Goal: Transaction & Acquisition: Purchase product/service

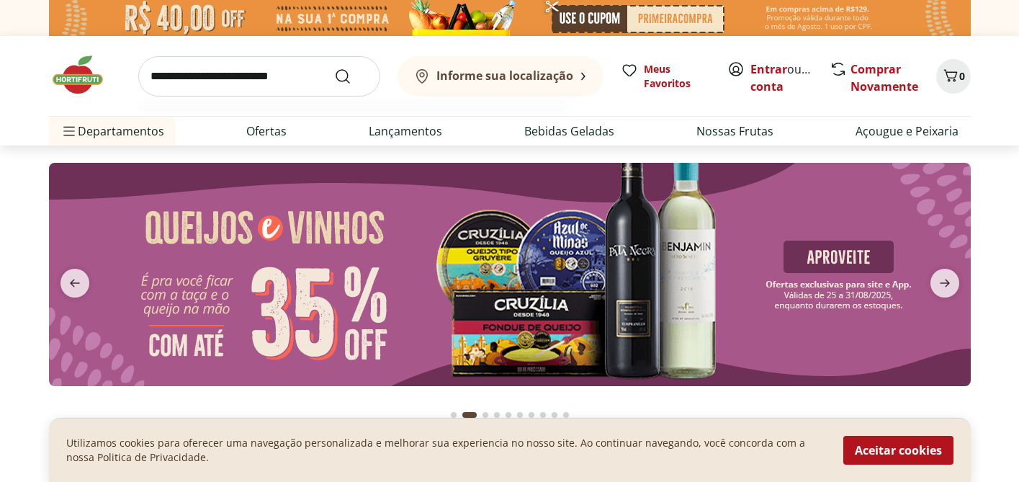
click at [280, 89] on input "search" at bounding box center [259, 76] width 242 height 40
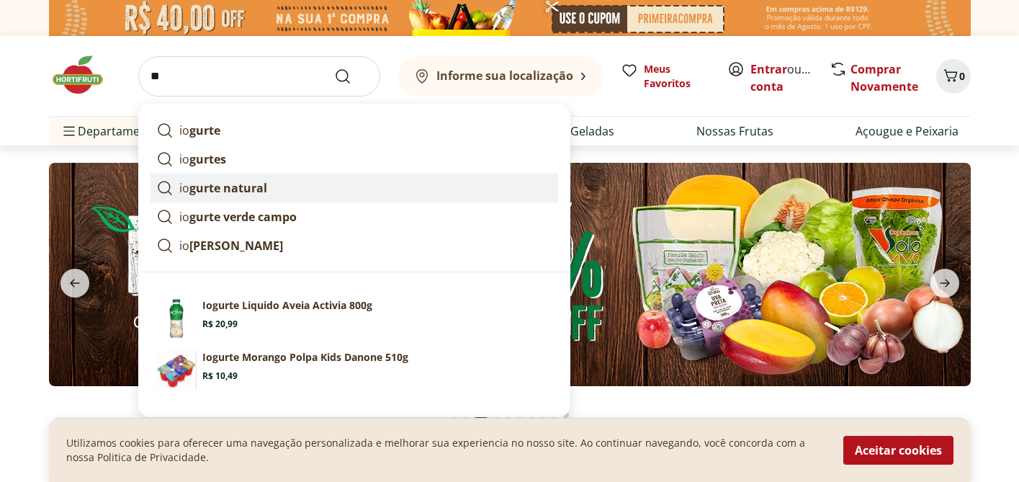
click at [262, 190] on strong "gurte natural" at bounding box center [228, 188] width 78 height 16
type input "**********"
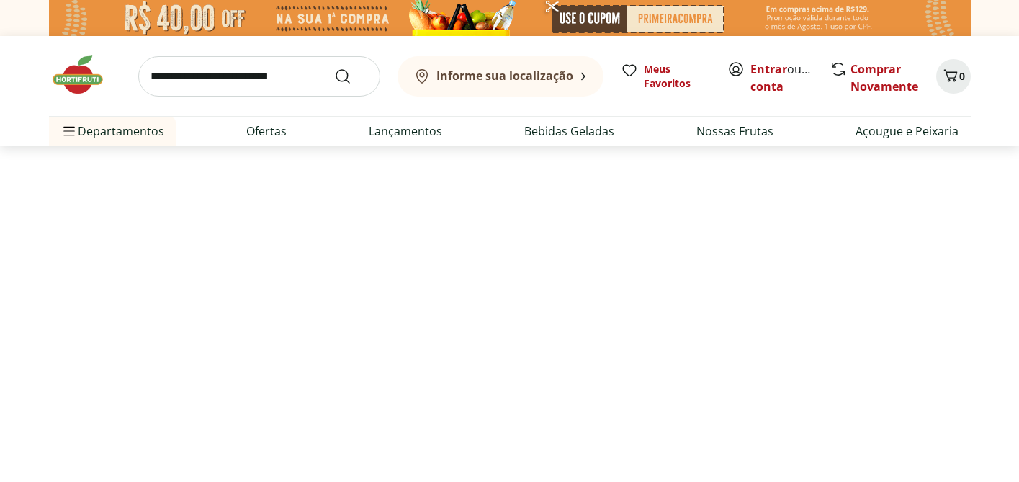
select select "**********"
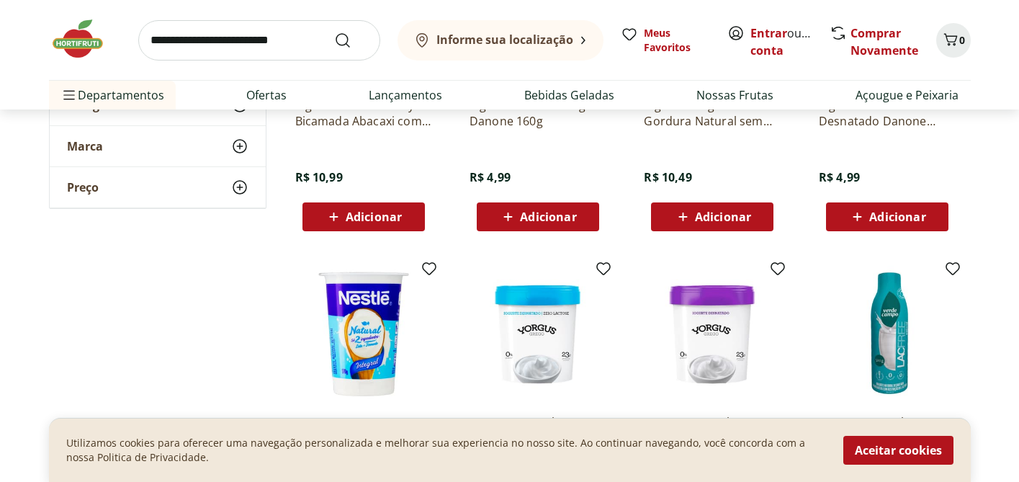
scroll to position [679, 0]
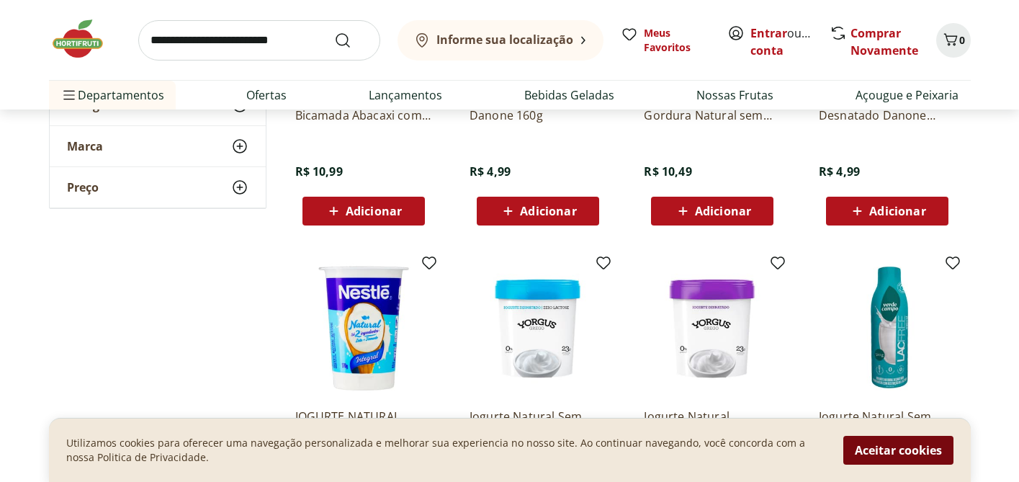
click at [916, 450] on button "Aceitar cookies" at bounding box center [899, 450] width 110 height 29
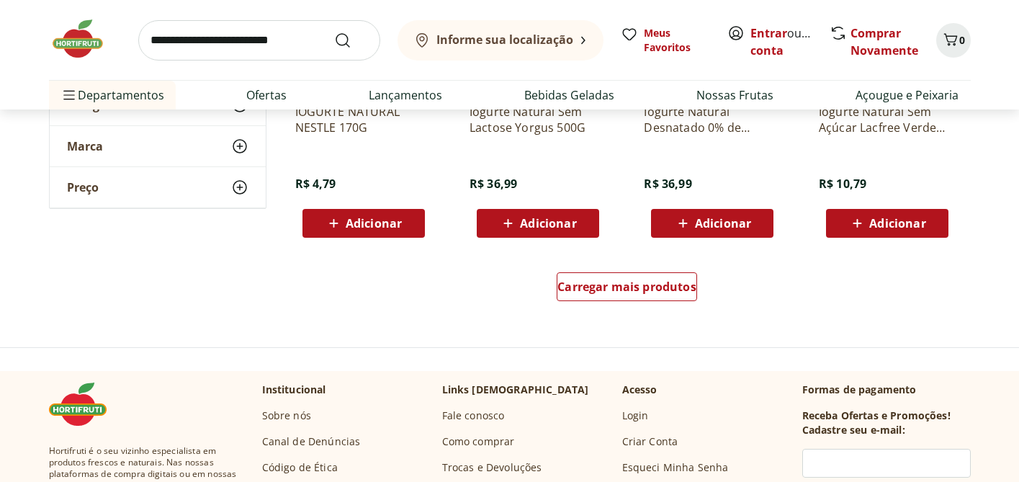
scroll to position [986, 0]
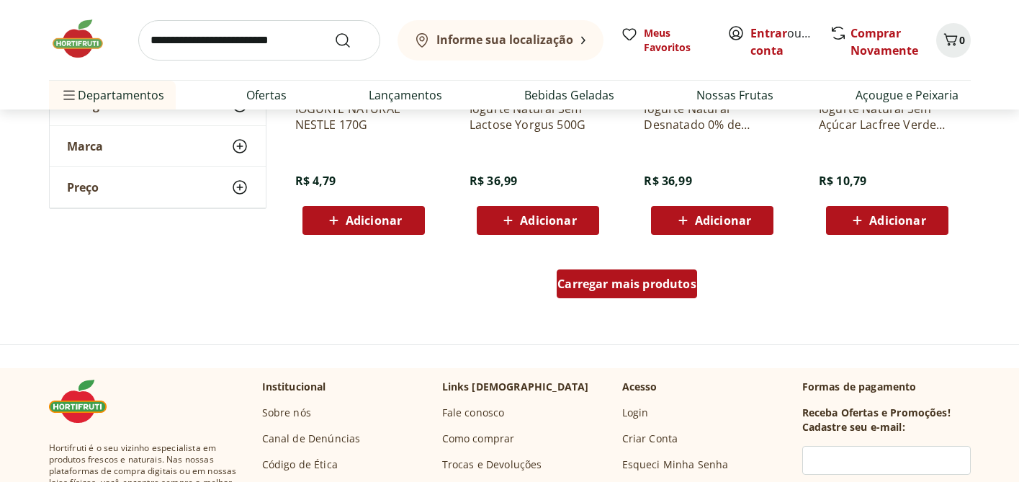
click at [612, 279] on span "Carregar mais produtos" at bounding box center [627, 284] width 139 height 12
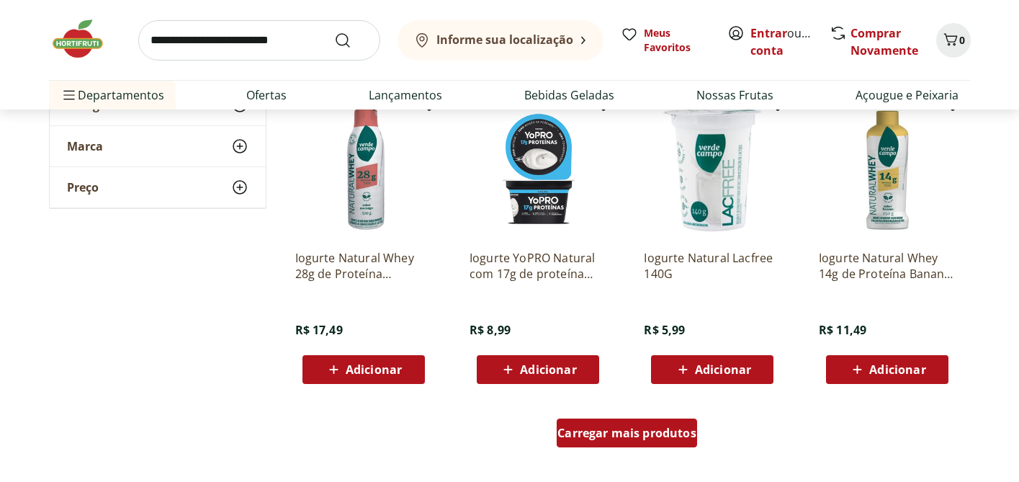
scroll to position [1782, 0]
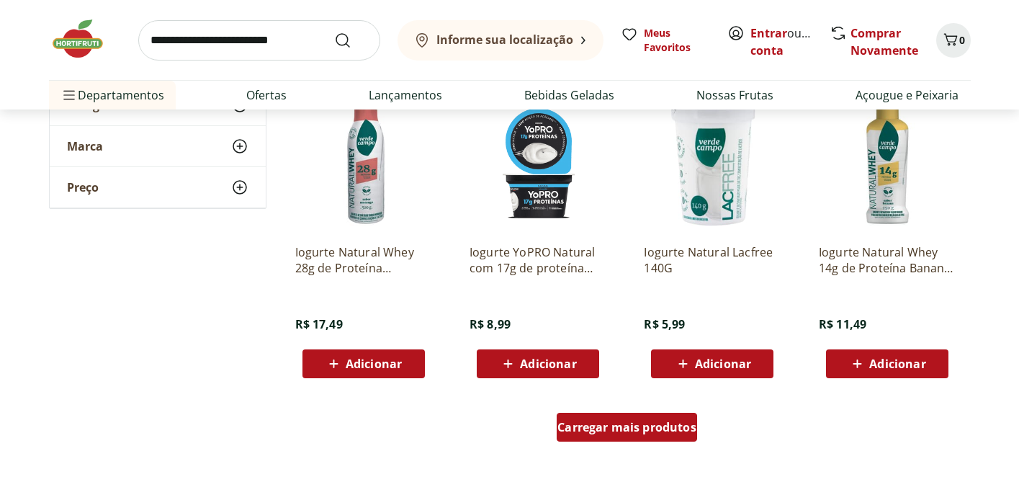
click at [633, 427] on span "Carregar mais produtos" at bounding box center [627, 427] width 139 height 12
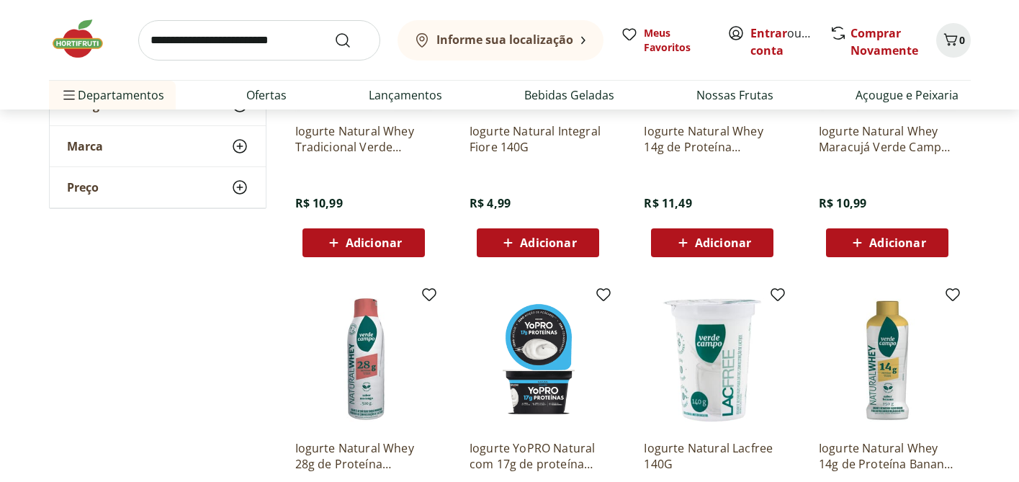
scroll to position [1421, 0]
